Goal: Task Accomplishment & Management: Manage account settings

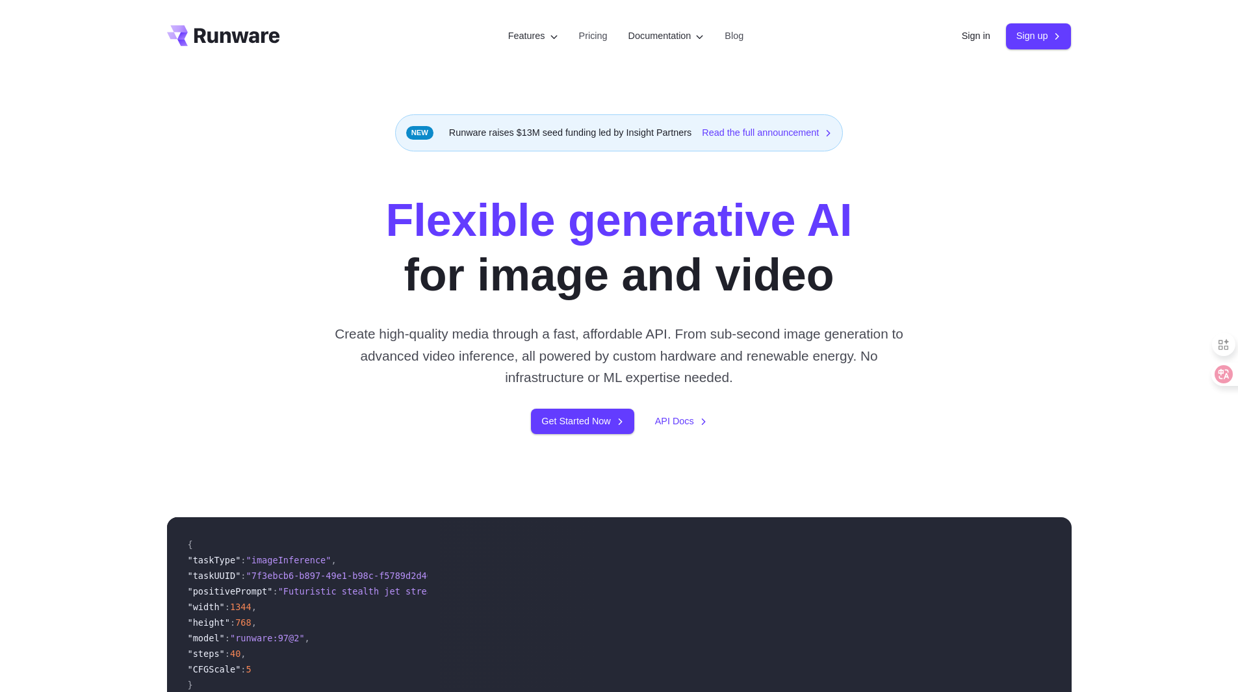
click at [974, 153] on div "Flexible generative AI for image and video Create high-quality media through a …" at bounding box center [619, 313] width 1238 height 324
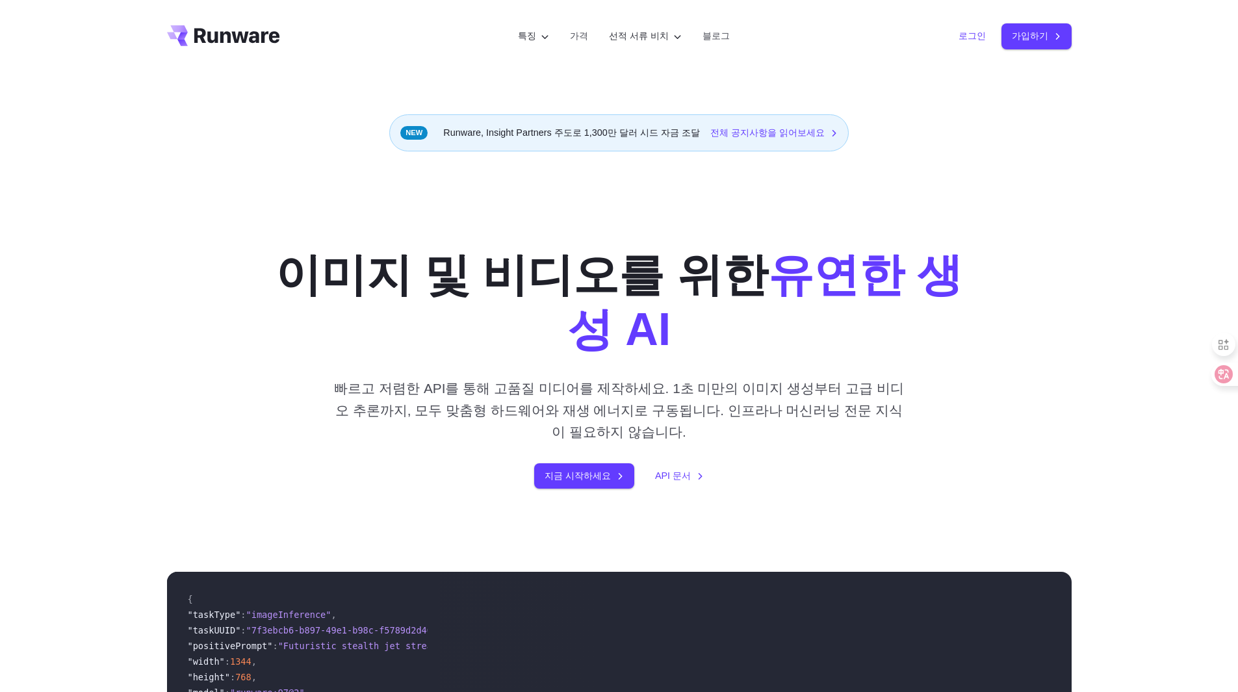
click at [970, 41] on font "로그인" at bounding box center [972, 36] width 27 height 10
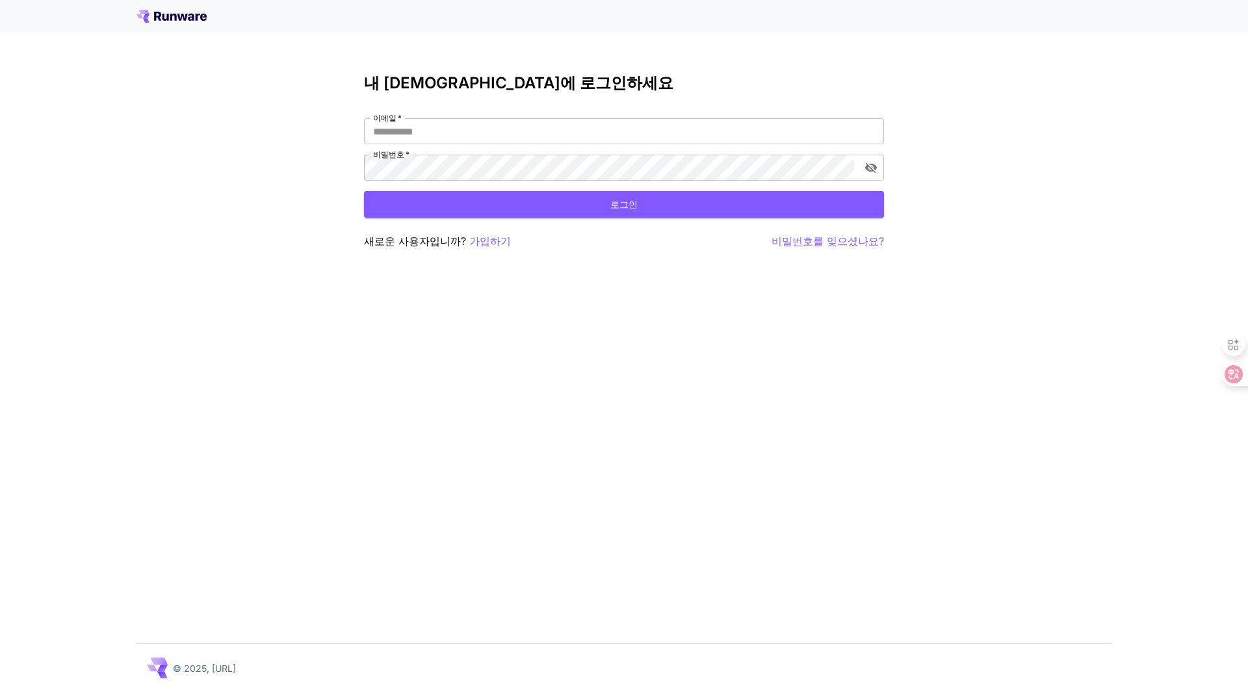
click at [512, 148] on div "이메일   * 이메일   * 비밀번호   * 비밀번호   *" at bounding box center [624, 149] width 520 height 62
drag, startPoint x: 518, startPoint y: 127, endPoint x: 518, endPoint y: 136, distance: 9.1
click at [519, 127] on input "이메일   *" at bounding box center [624, 131] width 520 height 26
type input "**********"
click button "로그인" at bounding box center [624, 204] width 520 height 27
